Goal: Information Seeking & Learning: Learn about a topic

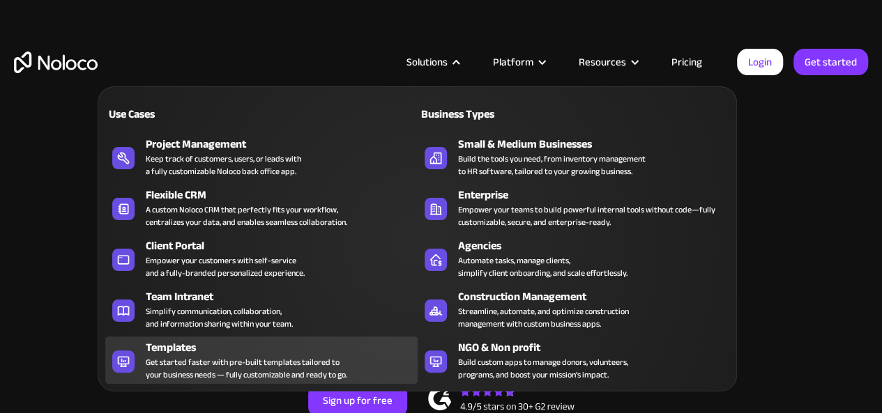
click at [270, 366] on div "Get started faster with pre-built templates tailored to your business needs — f…" at bounding box center [246, 368] width 201 height 25
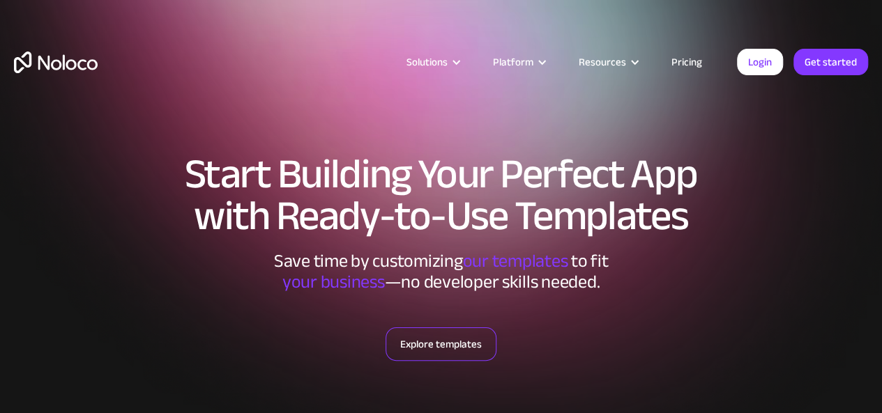
click at [431, 345] on link "Explore templates" at bounding box center [441, 344] width 111 height 33
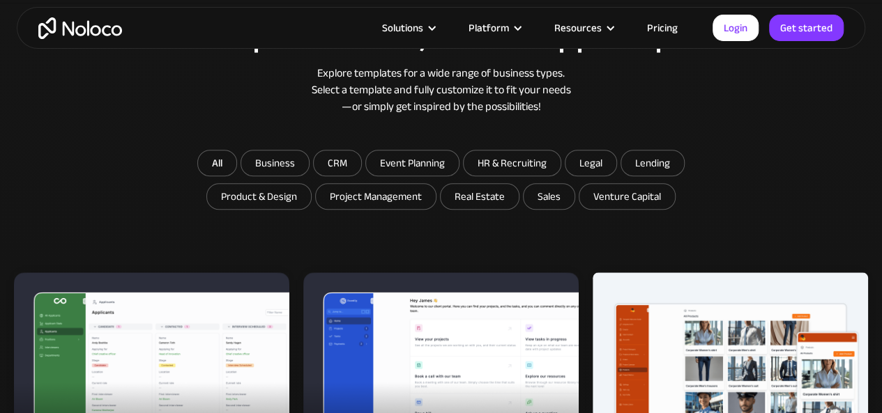
scroll to position [713, 0]
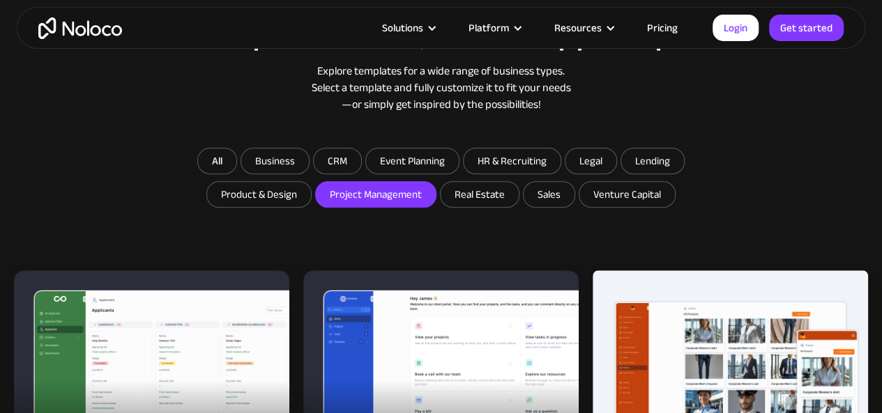
click at [406, 196] on input "Project Management" at bounding box center [376, 194] width 120 height 25
checkbox input "true"
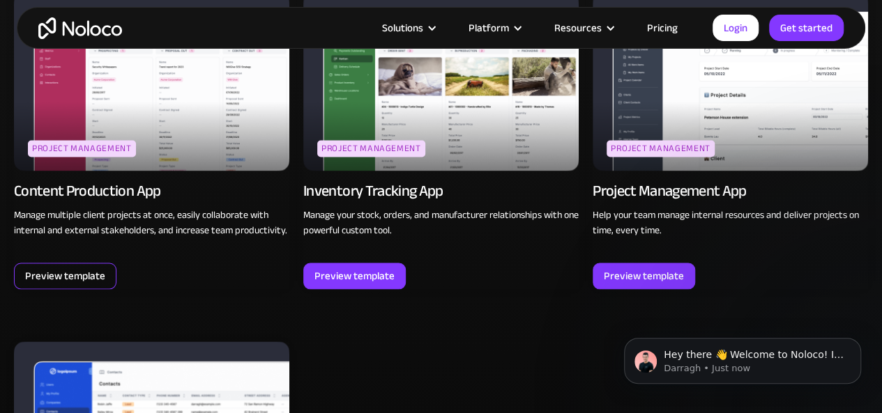
scroll to position [0, 0]
click at [761, 360] on span "Hey there 👋 Welcome to Noloco! If you have any questions, just reply to this me…" at bounding box center [754, 375] width 180 height 53
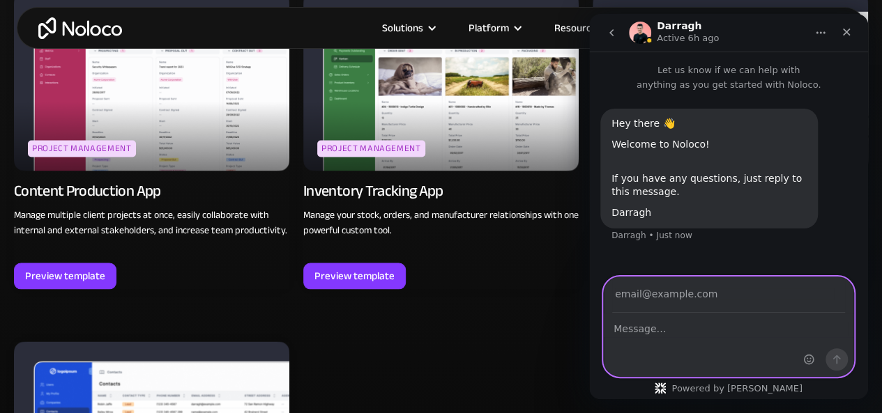
click at [687, 326] on textarea "Message…" at bounding box center [729, 326] width 250 height 24
click at [671, 327] on textarea "Message…" at bounding box center [729, 326] width 250 height 24
type textarea "h"
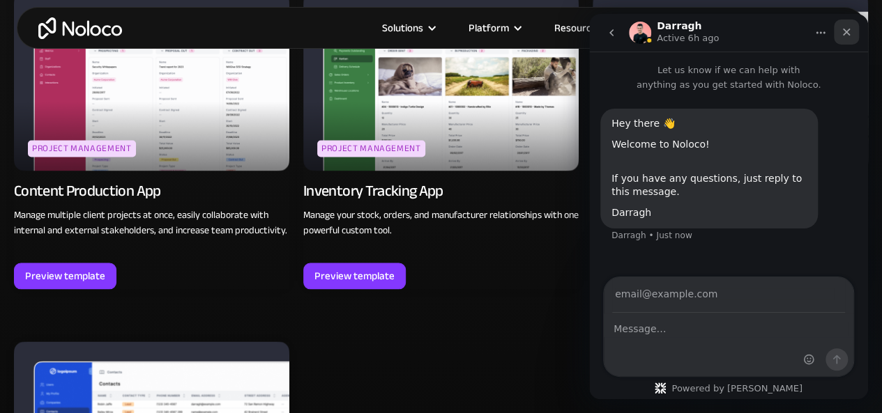
click at [857, 31] on div "Close" at bounding box center [846, 32] width 25 height 25
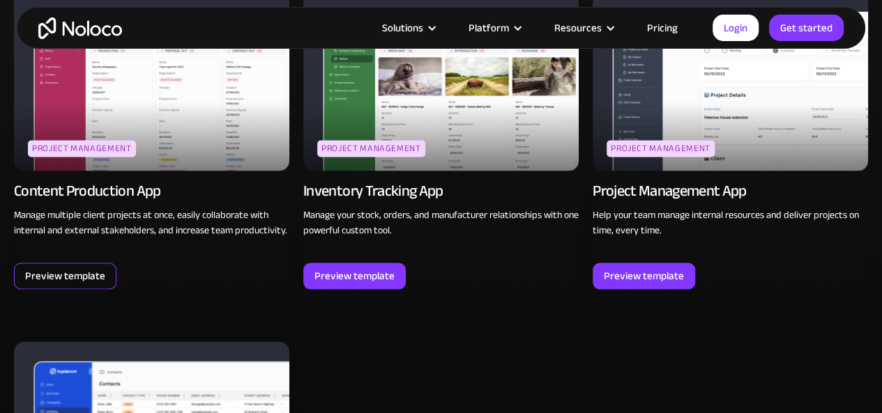
click at [91, 271] on div "Preview template" at bounding box center [65, 276] width 80 height 18
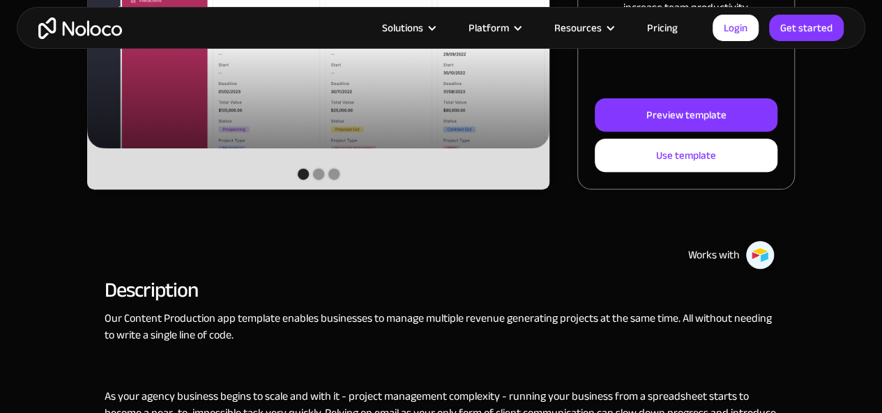
scroll to position [418, 0]
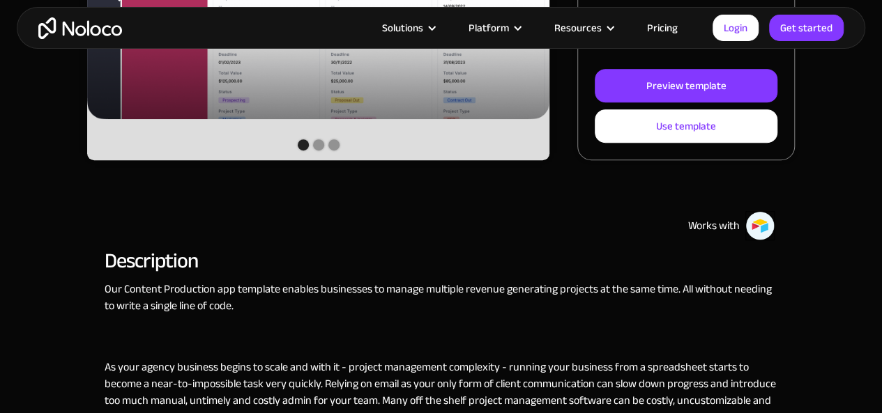
click at [760, 227] on img at bounding box center [759, 225] width 29 height 29
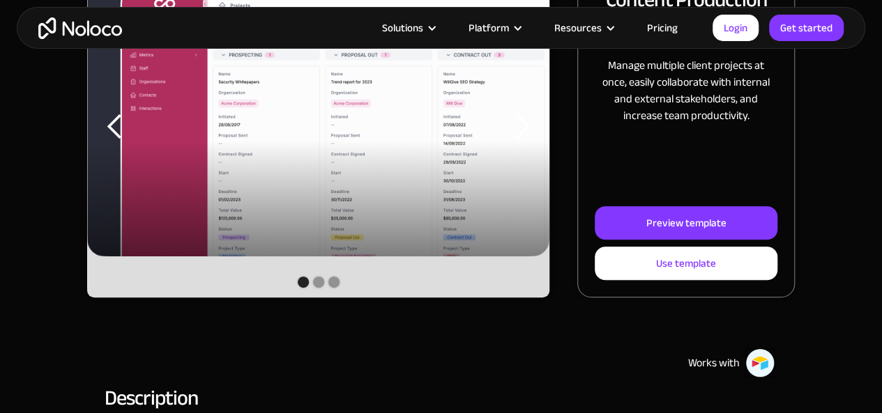
scroll to position [279, 0]
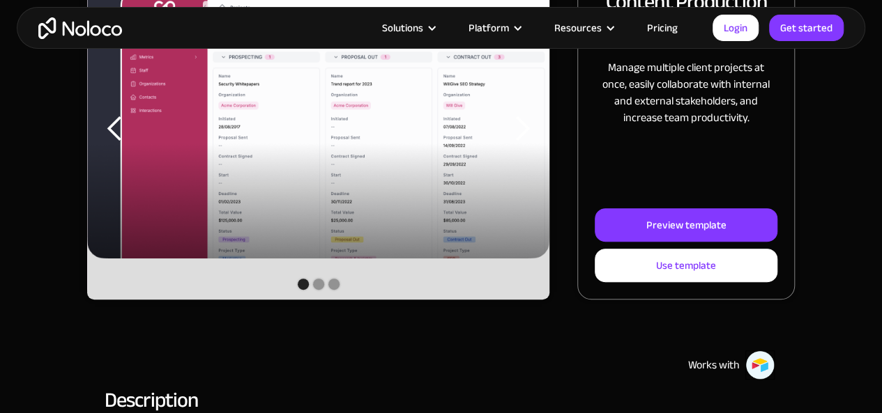
click at [315, 288] on div "Show slide 2 of 3" at bounding box center [318, 284] width 11 height 11
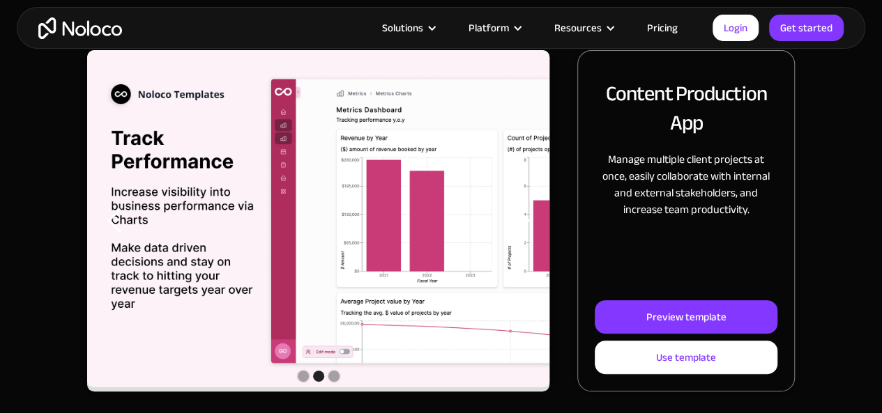
scroll to position [209, 0]
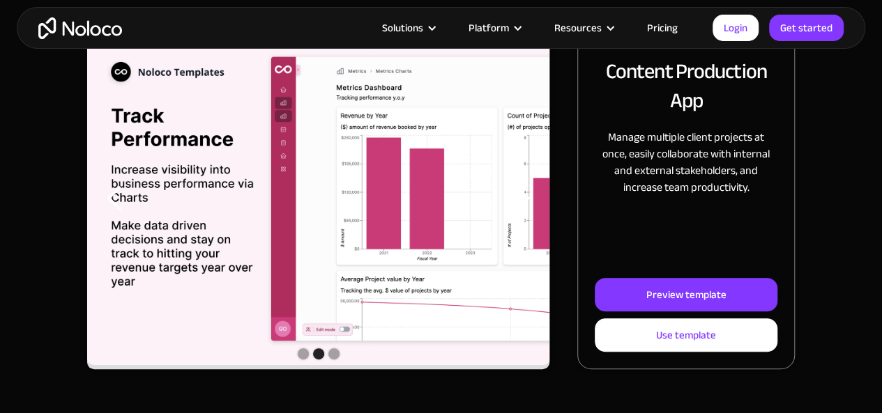
click at [333, 356] on div "Show slide 3 of 3" at bounding box center [333, 354] width 11 height 11
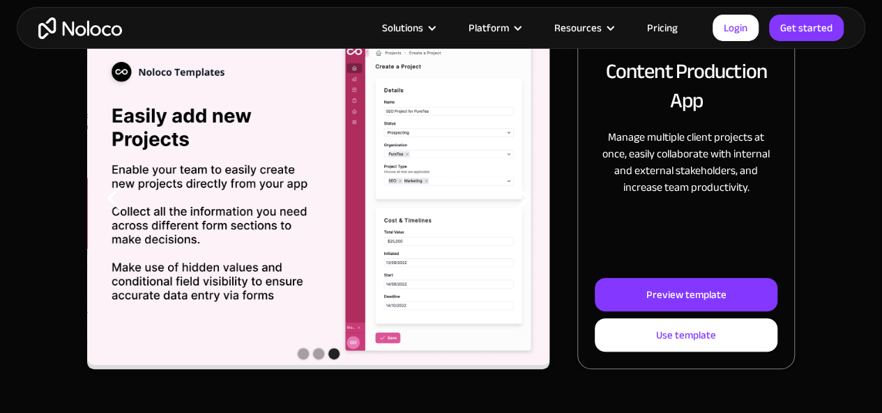
click at [566, 115] on div "Slide 3 of 3. Content Production App Manage multiple client projects at once, e…" at bounding box center [441, 199] width 708 height 342
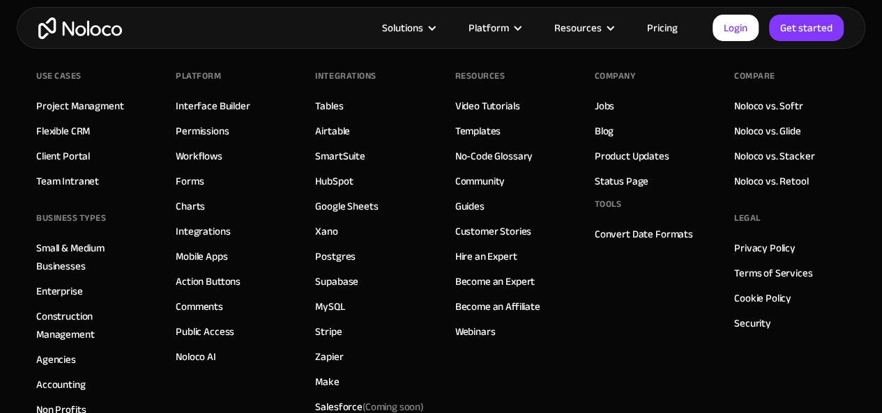
scroll to position [2649, 0]
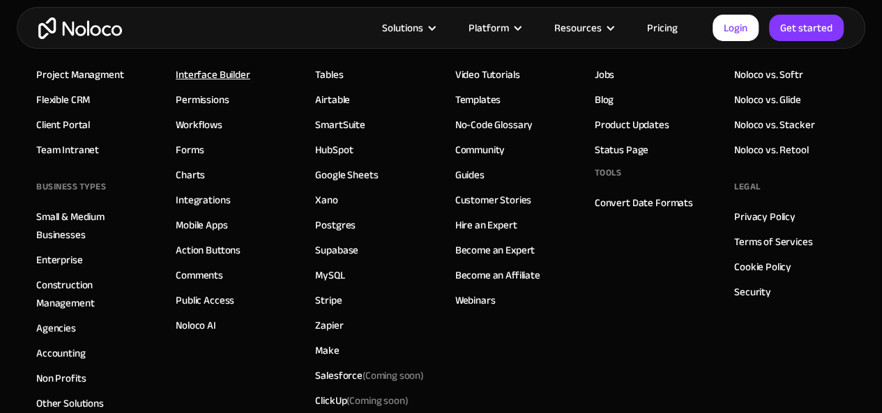
click at [224, 75] on link "Interface Builder" at bounding box center [213, 75] width 74 height 18
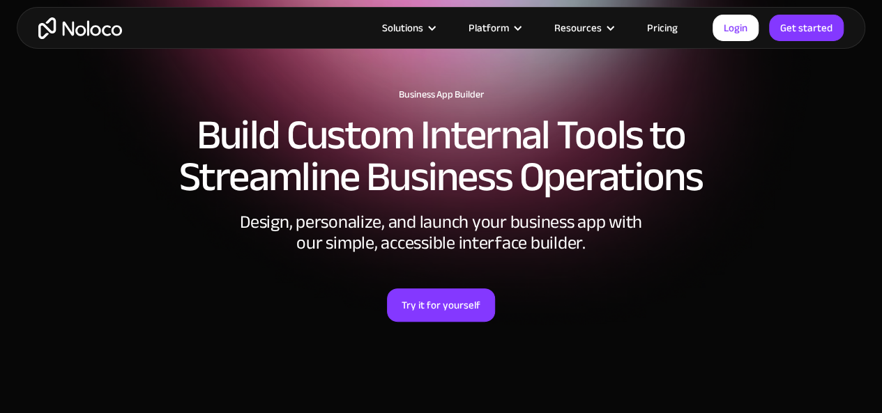
scroll to position [70, 0]
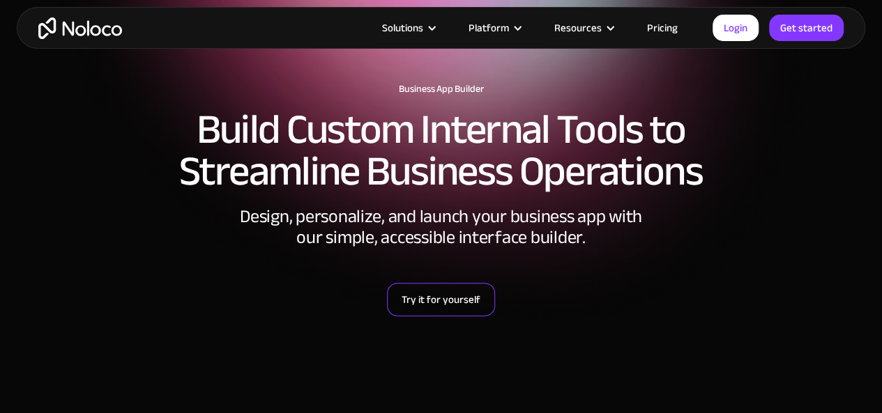
click at [473, 303] on link "Try it for yourself" at bounding box center [441, 299] width 108 height 33
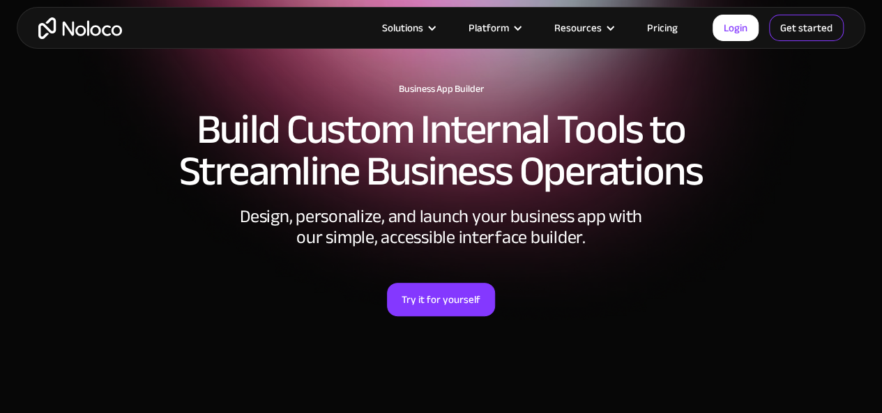
click at [779, 28] on link "Get started" at bounding box center [806, 28] width 75 height 26
